Goal: Transaction & Acquisition: Purchase product/service

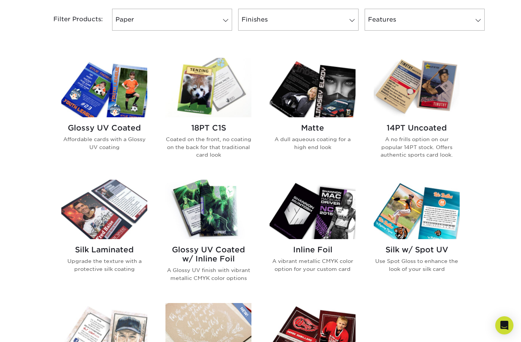
scroll to position [310, 0]
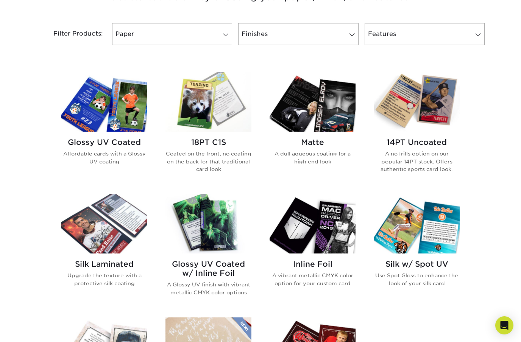
click at [229, 98] on img at bounding box center [208, 101] width 86 height 59
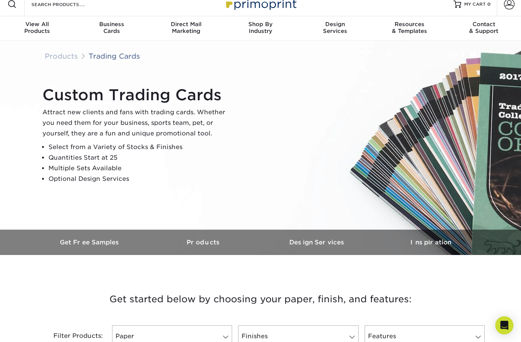
scroll to position [0, 0]
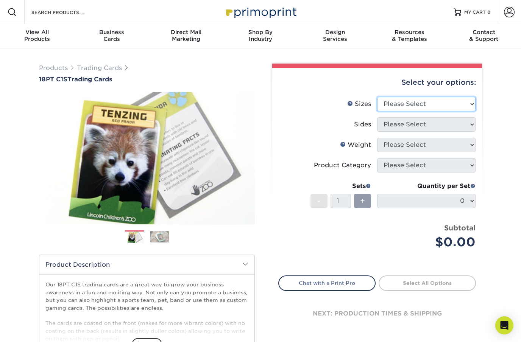
select select "2.50x3.50"
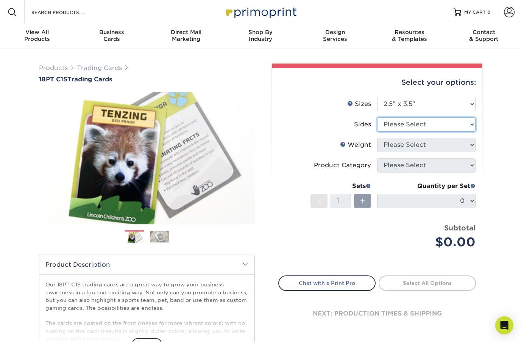
select select "13abbda7-1d64-4f25-8bb2-c179b224825d"
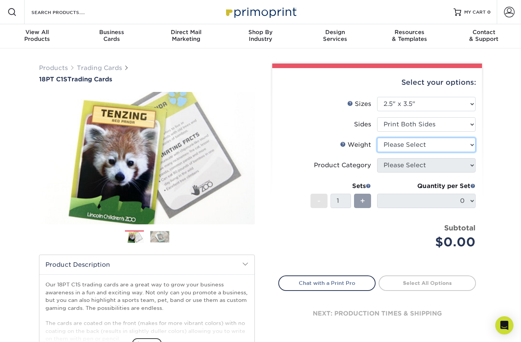
select select "18PTC1S"
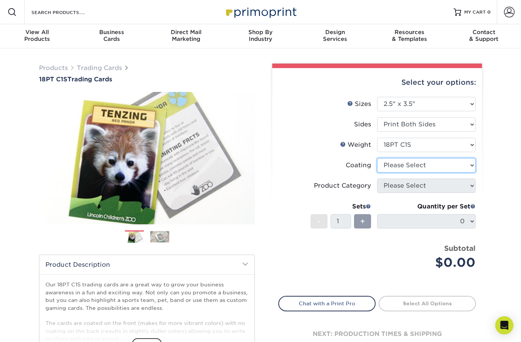
select select "1e8116af-acfc-44b1-83dc-8181aa338834"
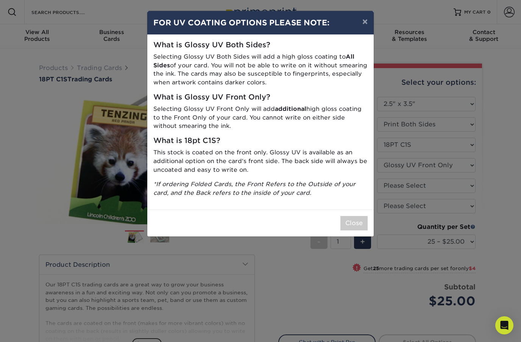
click at [352, 221] on button "Close" at bounding box center [353, 223] width 27 height 14
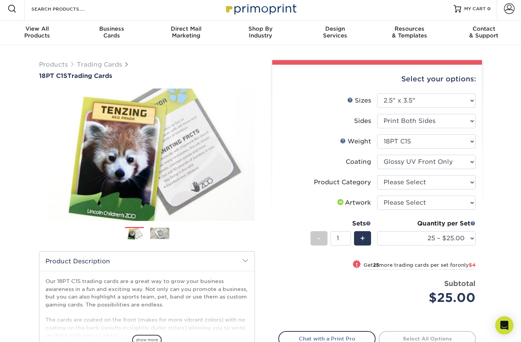
scroll to position [4, 0]
click at [402, 192] on li "Product Category Please Select Trading Cards" at bounding box center [376, 185] width 197 height 20
select select "c2f9bce9-36c2-409d-b101-c29d9d031e18"
select select "upload"
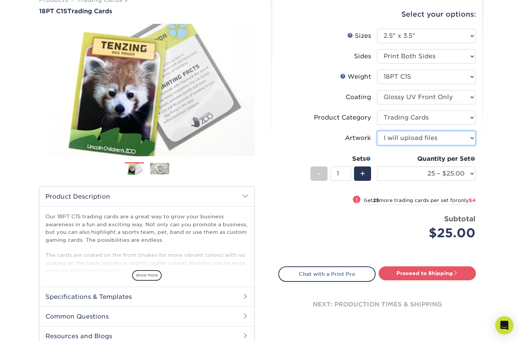
scroll to position [75, 0]
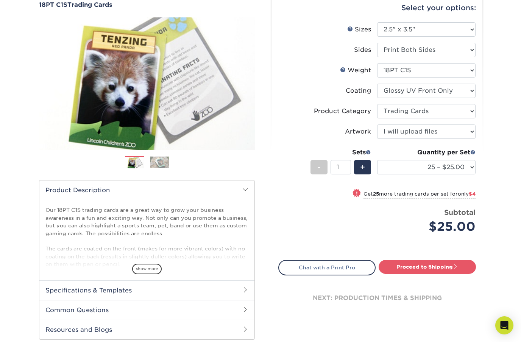
click at [148, 269] on span "show more" at bounding box center [147, 269] width 30 height 10
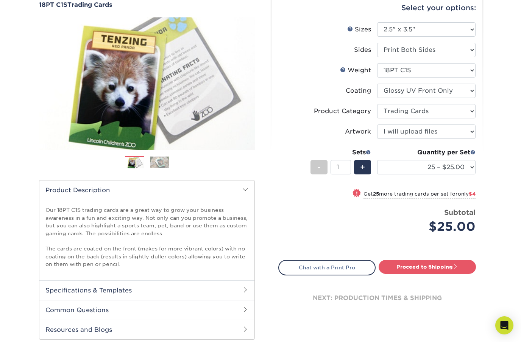
click at [143, 288] on h2 "Specifications & Templates" at bounding box center [146, 290] width 215 height 20
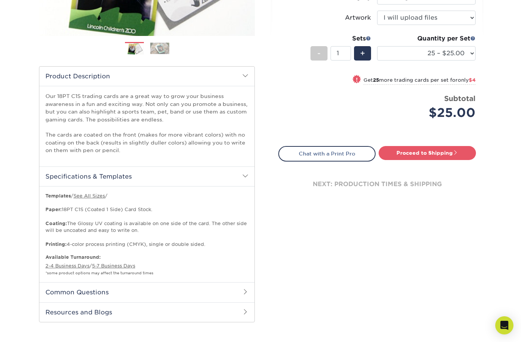
scroll to position [214, 0]
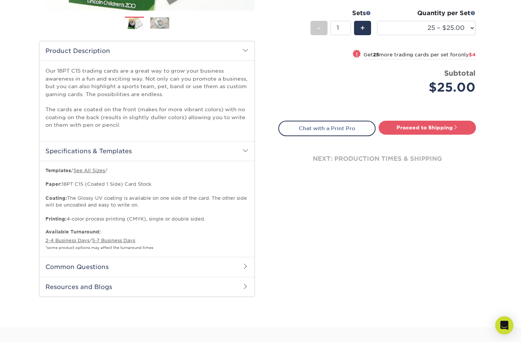
click at [148, 263] on h2 "Common Questions" at bounding box center [146, 267] width 215 height 20
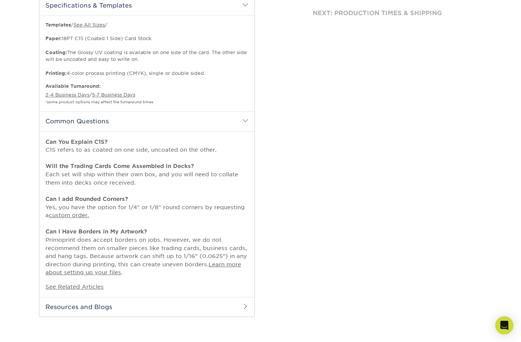
scroll to position [360, 0]
click at [142, 302] on h2 "Resources and Blogs" at bounding box center [146, 307] width 215 height 20
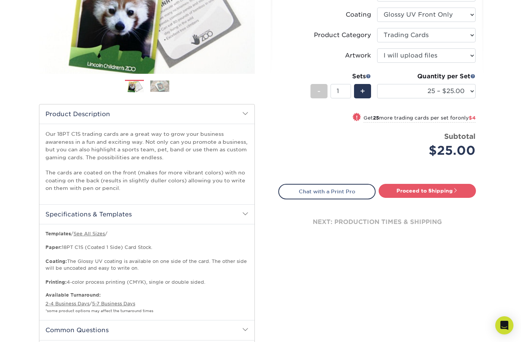
scroll to position [0, 0]
